Goal: Information Seeking & Learning: Compare options

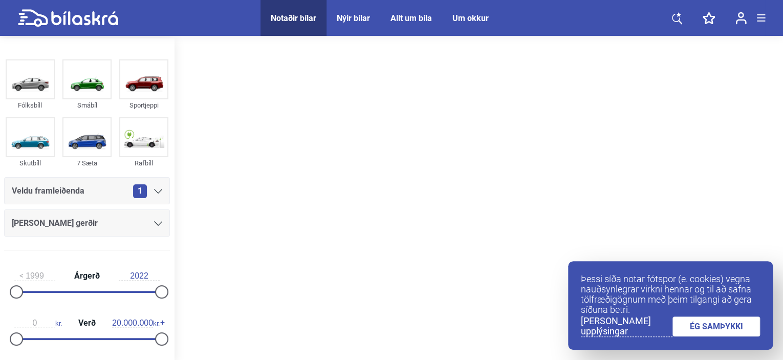
click at [711, 328] on link "ÉG SAMÞYKKI" at bounding box center [717, 326] width 88 height 20
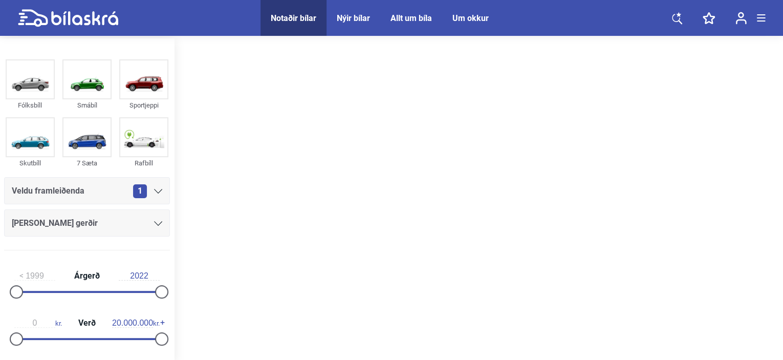
click at [154, 190] on icon at bounding box center [158, 191] width 8 height 5
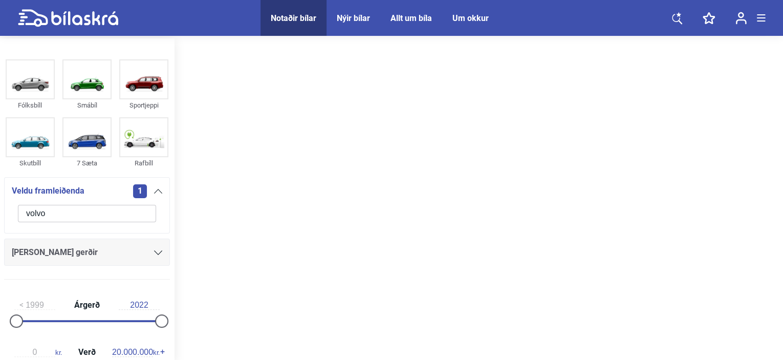
type input "volvo"
click button "hreinsa síu" at bounding box center [0, 0] width 0 height 0
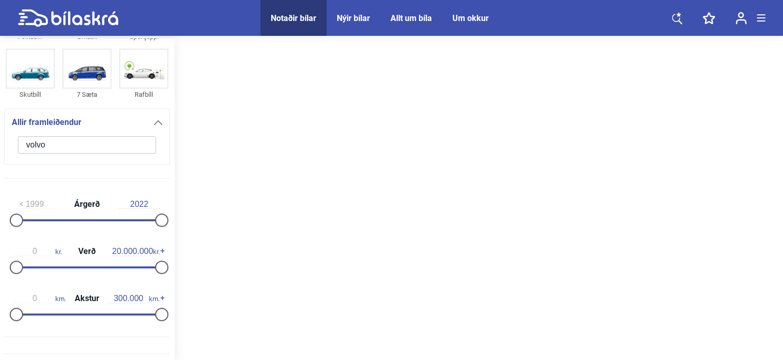
scroll to position [102, 0]
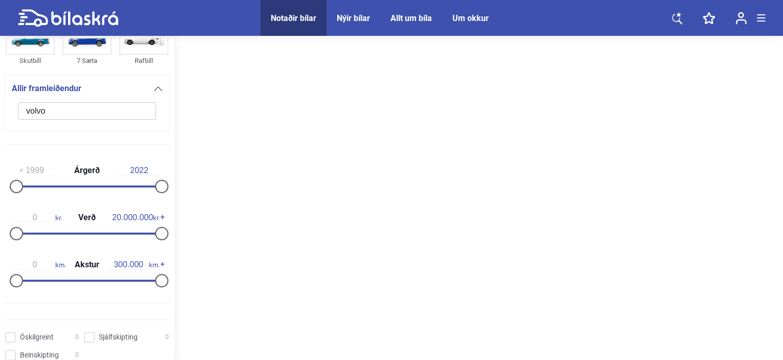
click at [149, 169] on input "2022" at bounding box center [139, 170] width 41 height 9
type input "2022"
click at [150, 216] on span "20.000.000 kr." at bounding box center [136, 217] width 48 height 9
click at [149, 215] on span "20.000.000 kr." at bounding box center [136, 217] width 48 height 9
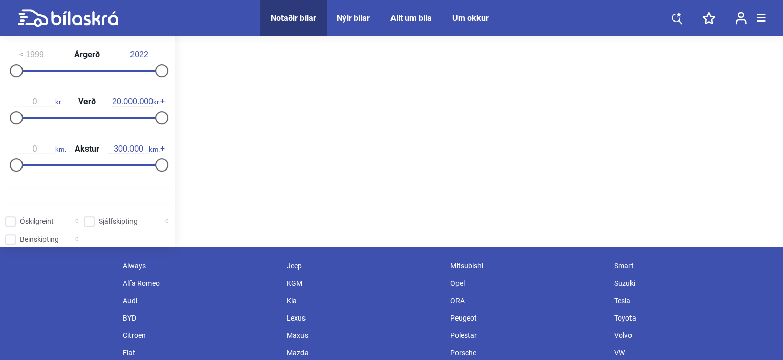
scroll to position [154, 0]
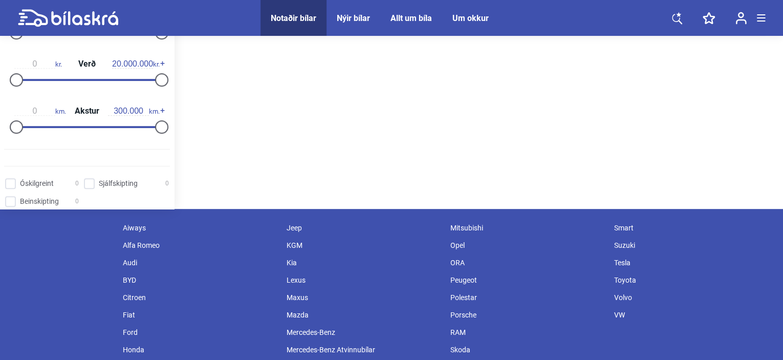
click at [625, 300] on div "Volvo" at bounding box center [691, 297] width 164 height 17
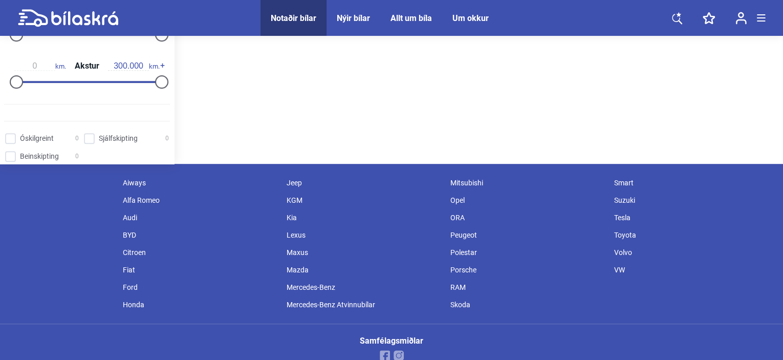
scroll to position [205, 0]
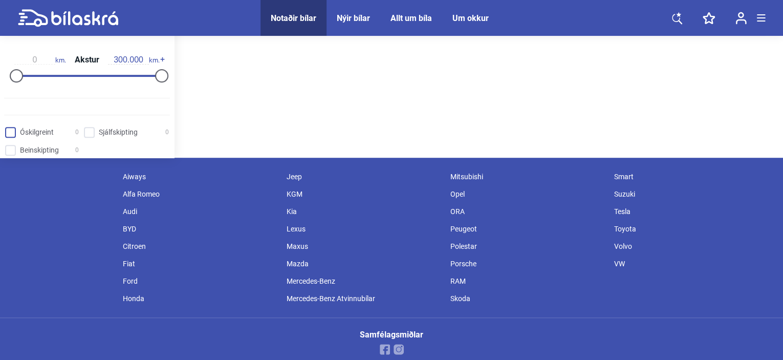
click at [8, 133] on input "Óskilgreint 0" at bounding box center [44, 132] width 74 height 11
checkbox input "true"
click at [17, 75] on div at bounding box center [16, 75] width 13 height 13
click at [18, 75] on div at bounding box center [16, 75] width 13 height 13
click at [156, 73] on div at bounding box center [161, 75] width 13 height 13
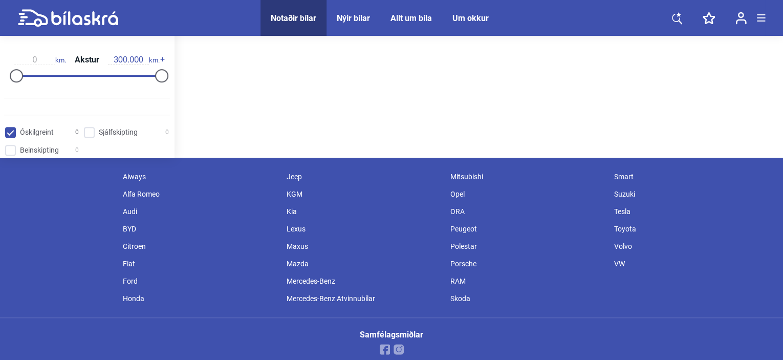
click at [37, 57] on input "0" at bounding box center [34, 59] width 41 height 9
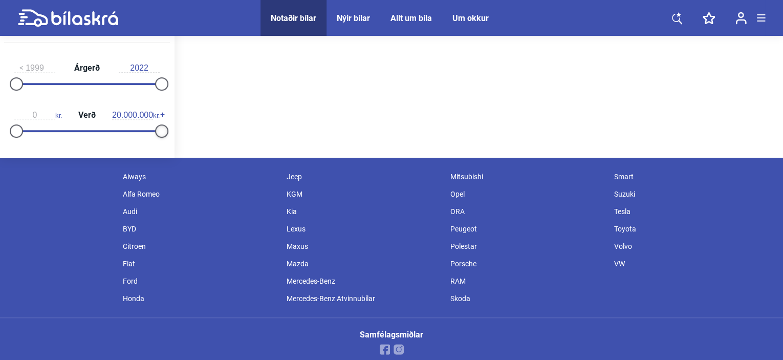
click at [160, 131] on div at bounding box center [161, 130] width 13 height 13
click at [158, 81] on div at bounding box center [161, 83] width 13 height 13
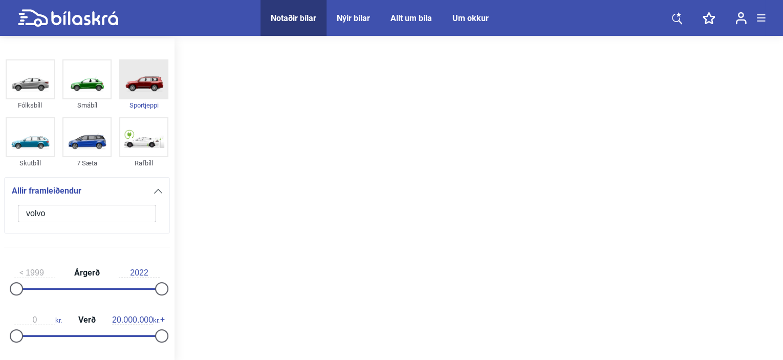
click at [144, 85] on img at bounding box center [143, 79] width 47 height 38
click at [676, 20] on icon at bounding box center [677, 18] width 10 height 13
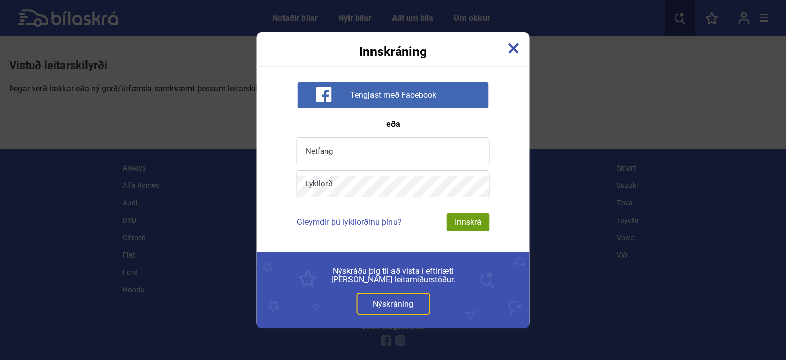
click at [518, 55] on link at bounding box center [513, 49] width 11 height 15
